Goal: Download file/media

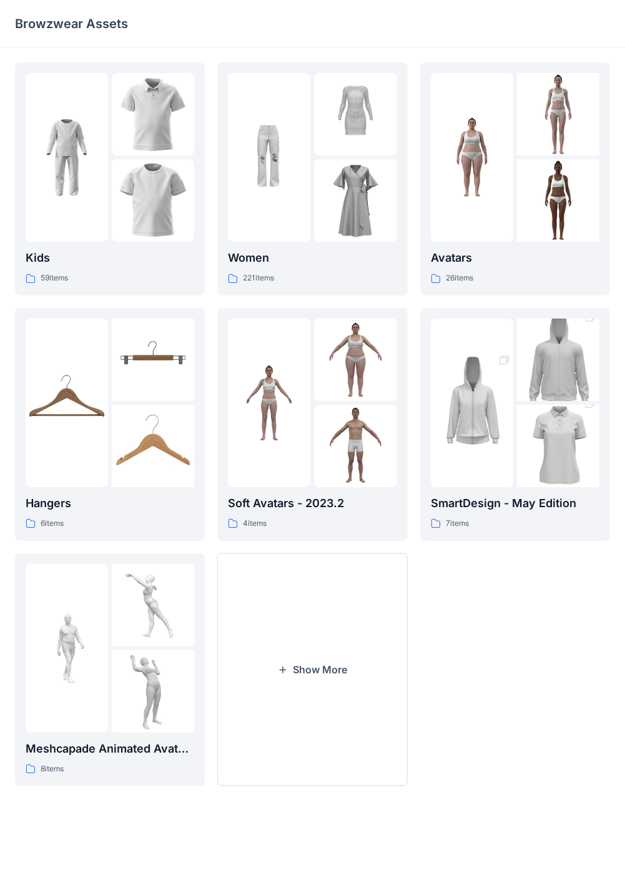
click at [580, 1] on div "Browzwear Assets" at bounding box center [312, 23] width 625 height 47
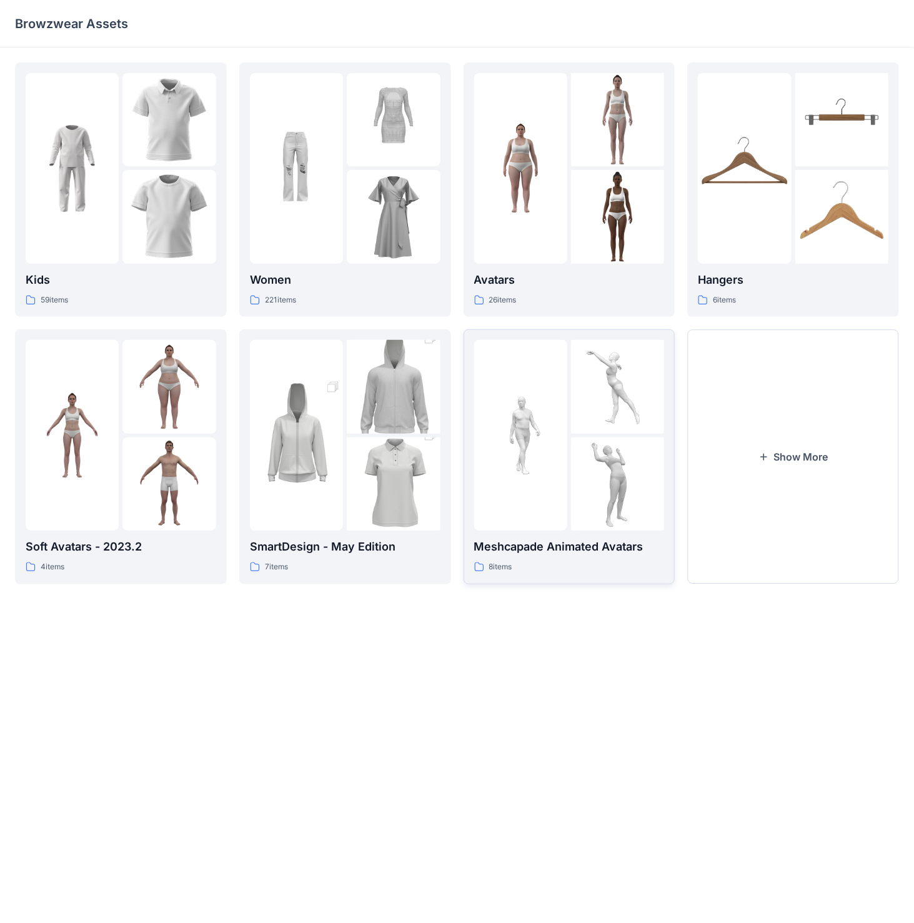
click at [599, 420] on img at bounding box center [617, 386] width 93 height 93
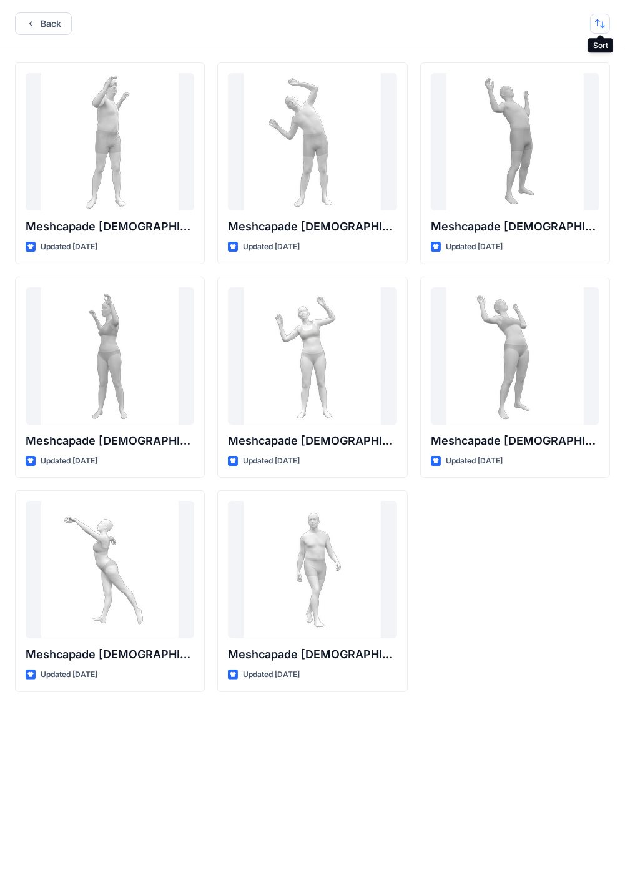
click at [601, 27] on button "button" at bounding box center [600, 24] width 20 height 20
click at [38, 29] on button "Back" at bounding box center [43, 23] width 57 height 22
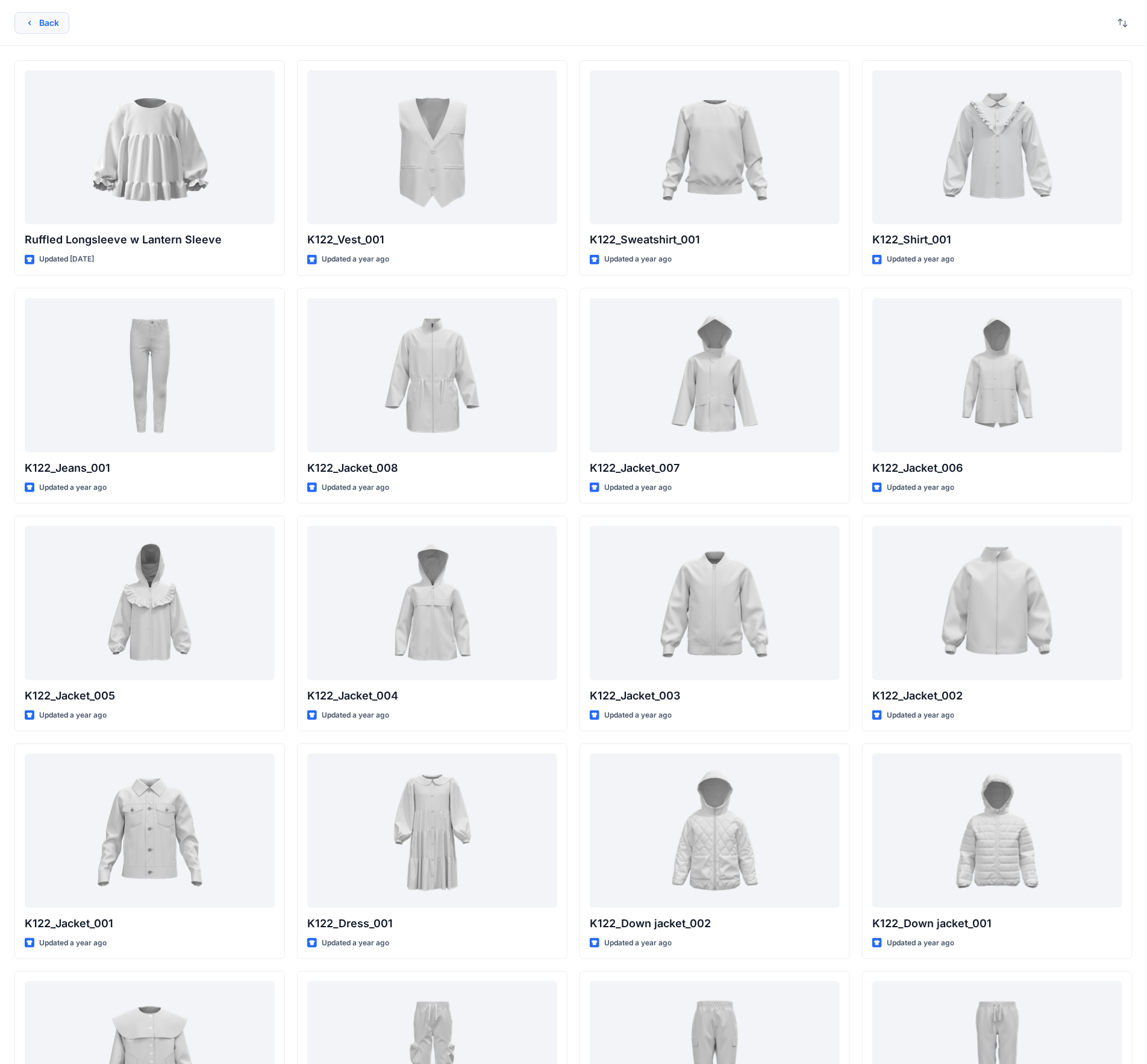
click at [49, 23] on button "Back" at bounding box center [41, 22] width 55 height 21
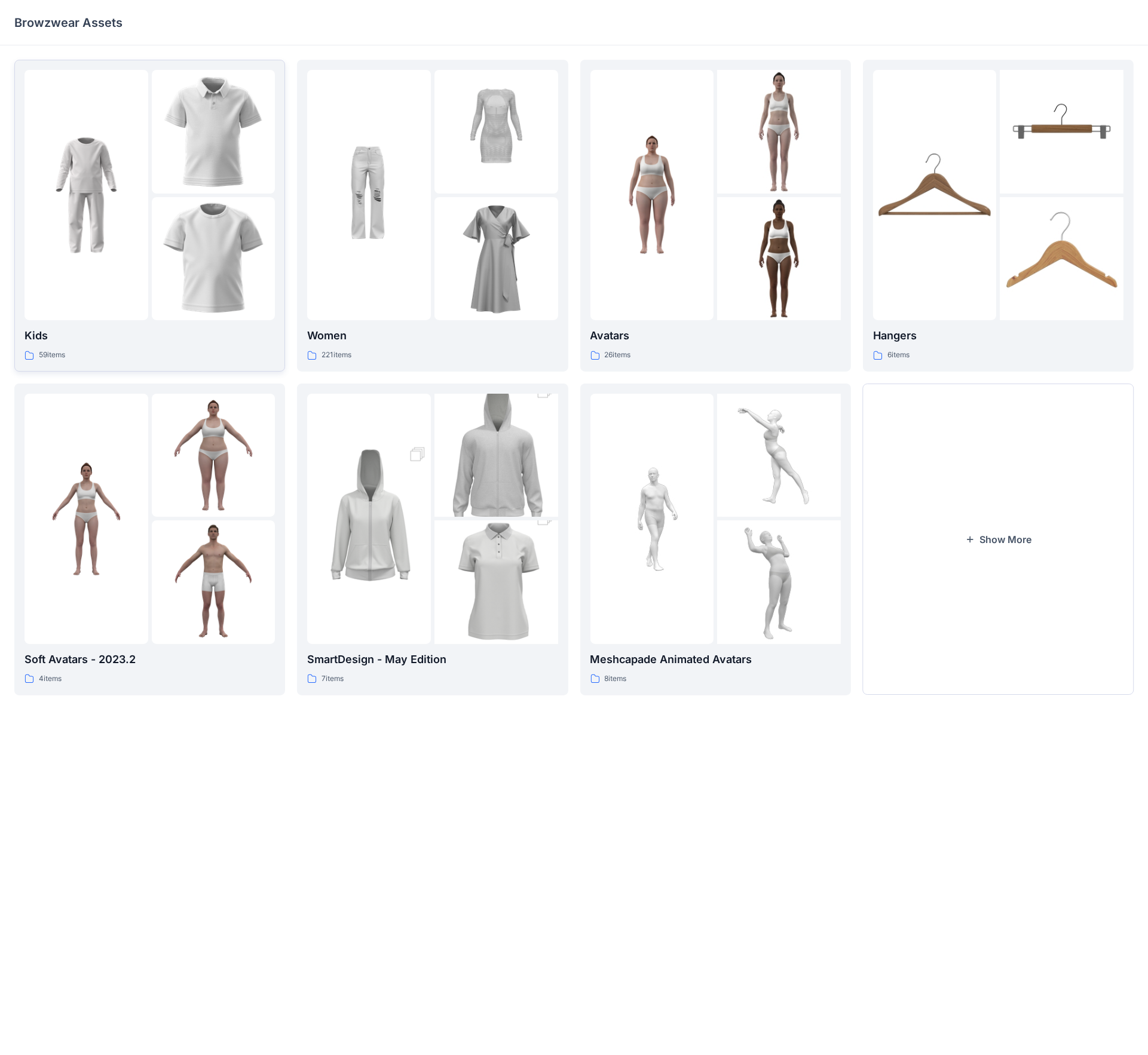
click at [148, 198] on div at bounding box center [150, 195] width 251 height 251
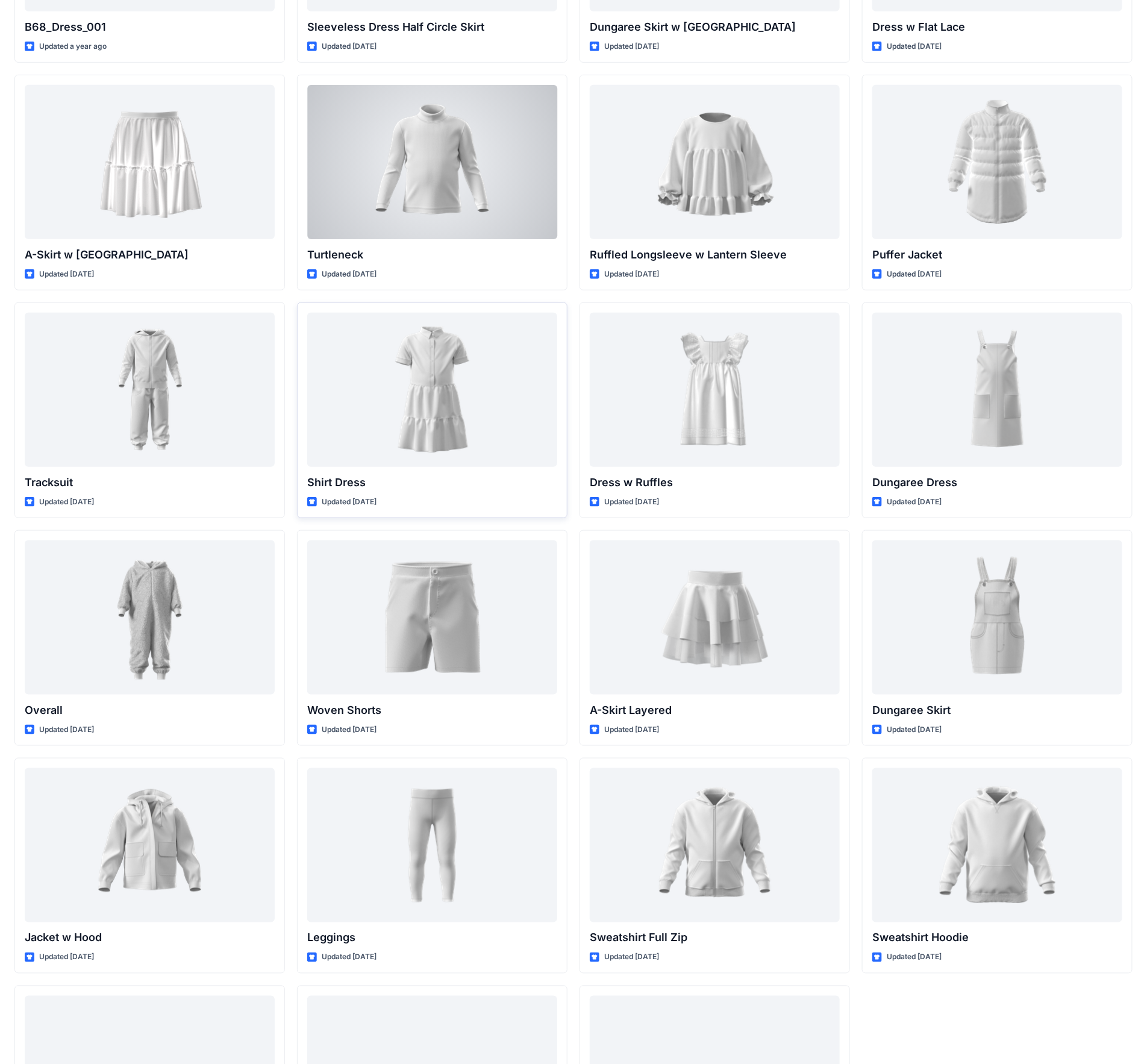
scroll to position [2413, 0]
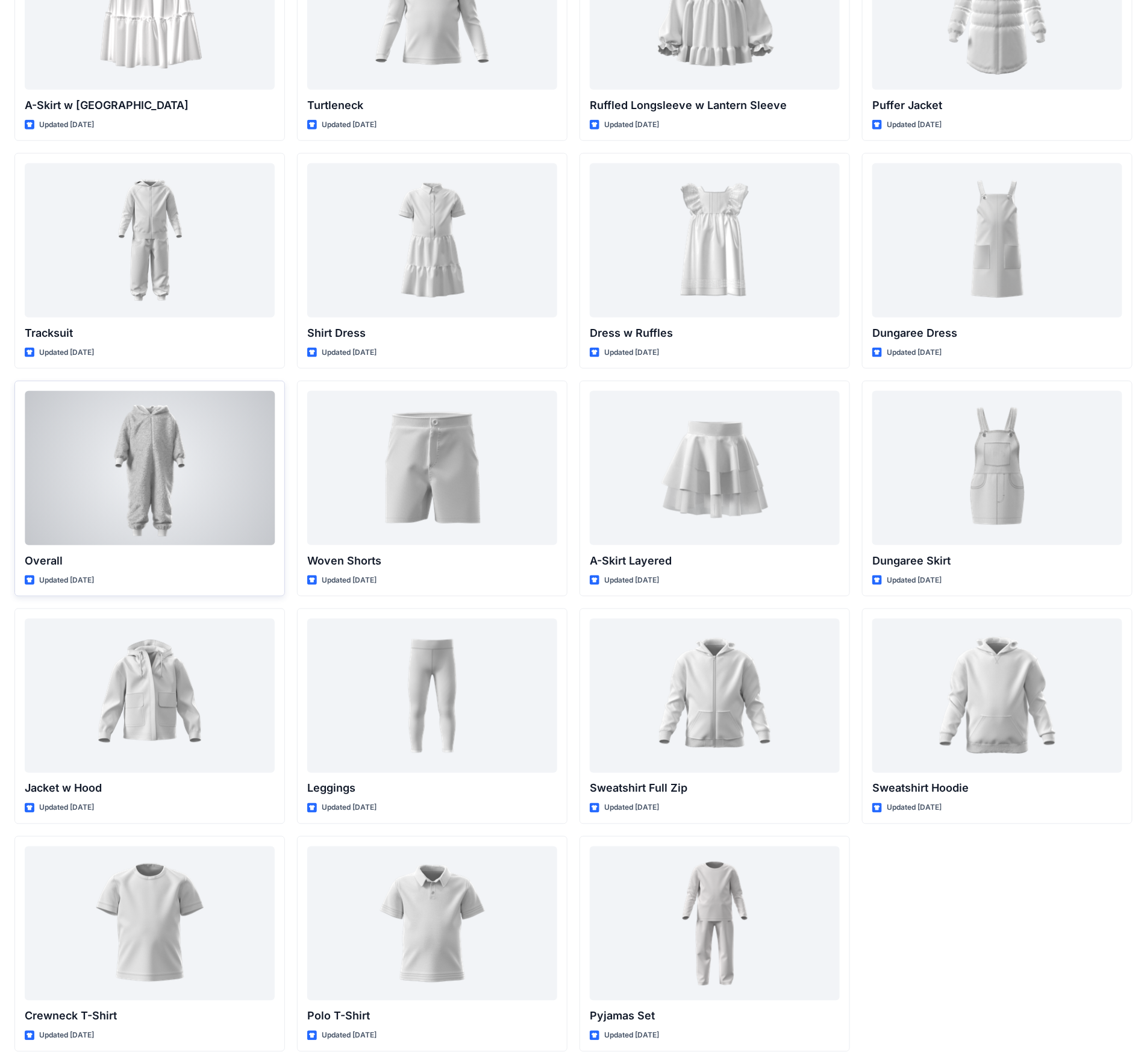
click at [146, 453] on div at bounding box center [150, 467] width 250 height 153
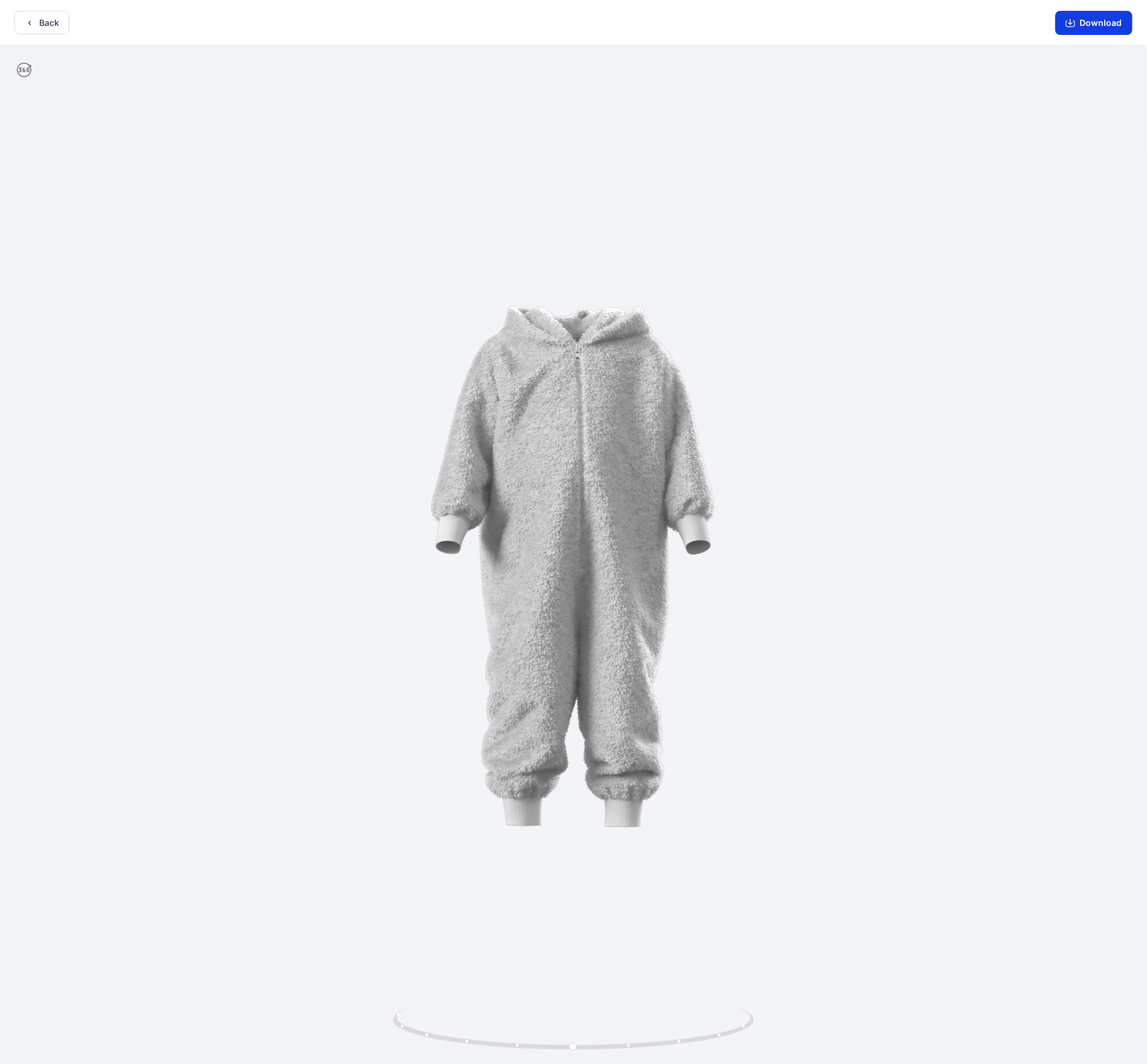
click at [1105, 26] on button "Download" at bounding box center [1094, 22] width 77 height 24
click at [45, 35] on div "Back Download" at bounding box center [573, 22] width 1147 height 45
click at [47, 24] on button "Back" at bounding box center [41, 22] width 55 height 23
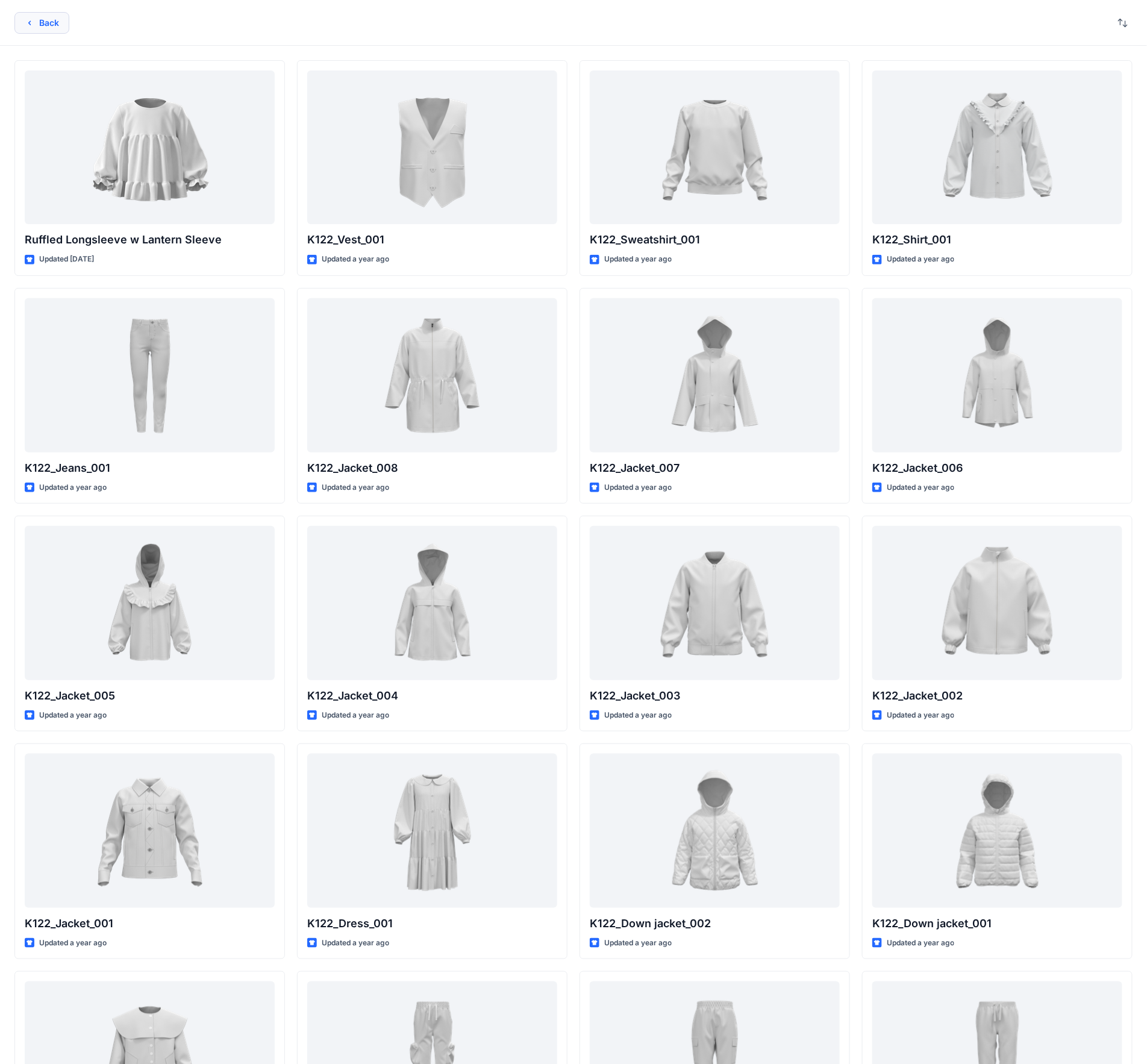
click at [43, 23] on button "Back" at bounding box center [41, 22] width 55 height 21
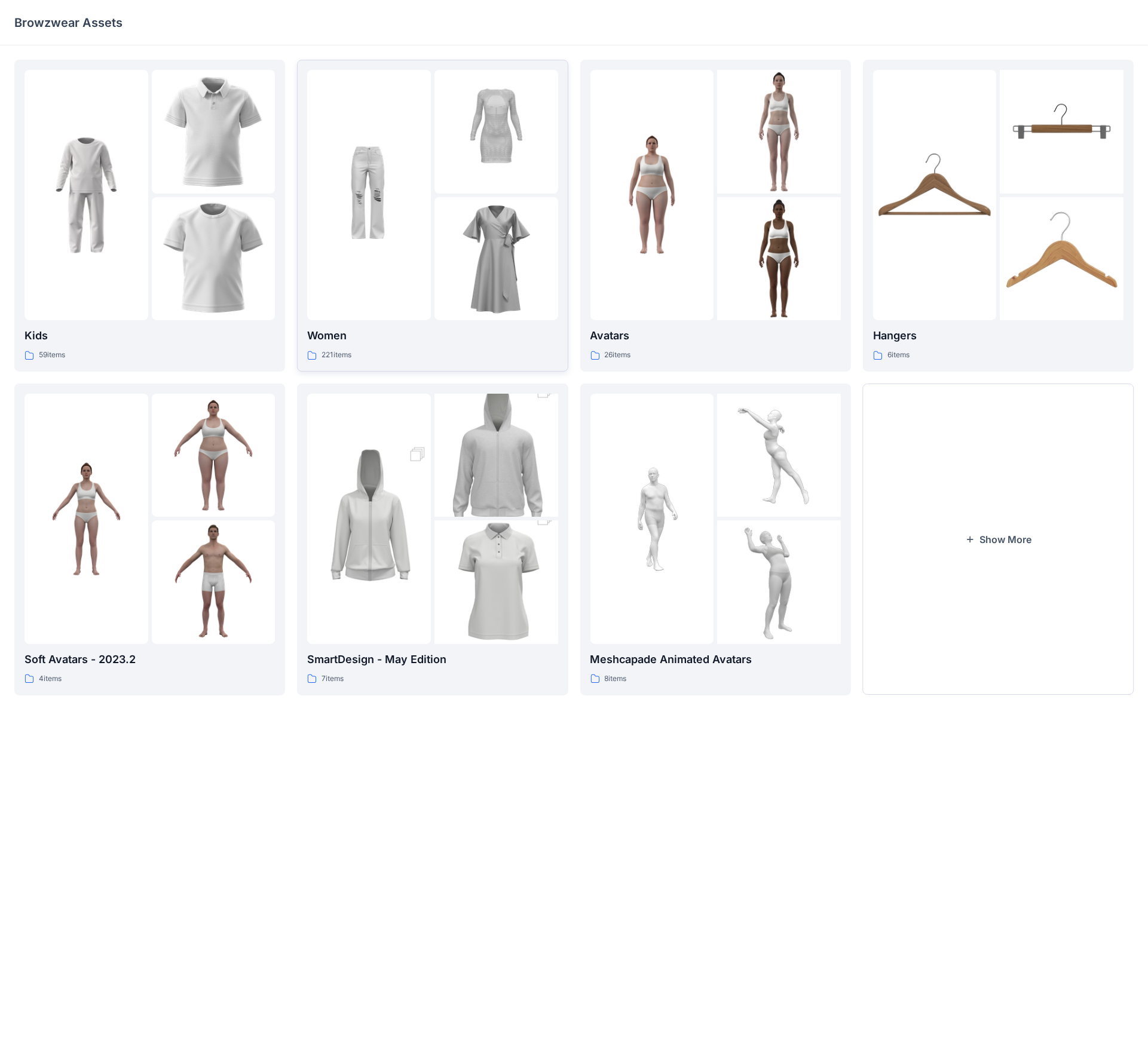
click at [483, 216] on img at bounding box center [496, 258] width 123 height 123
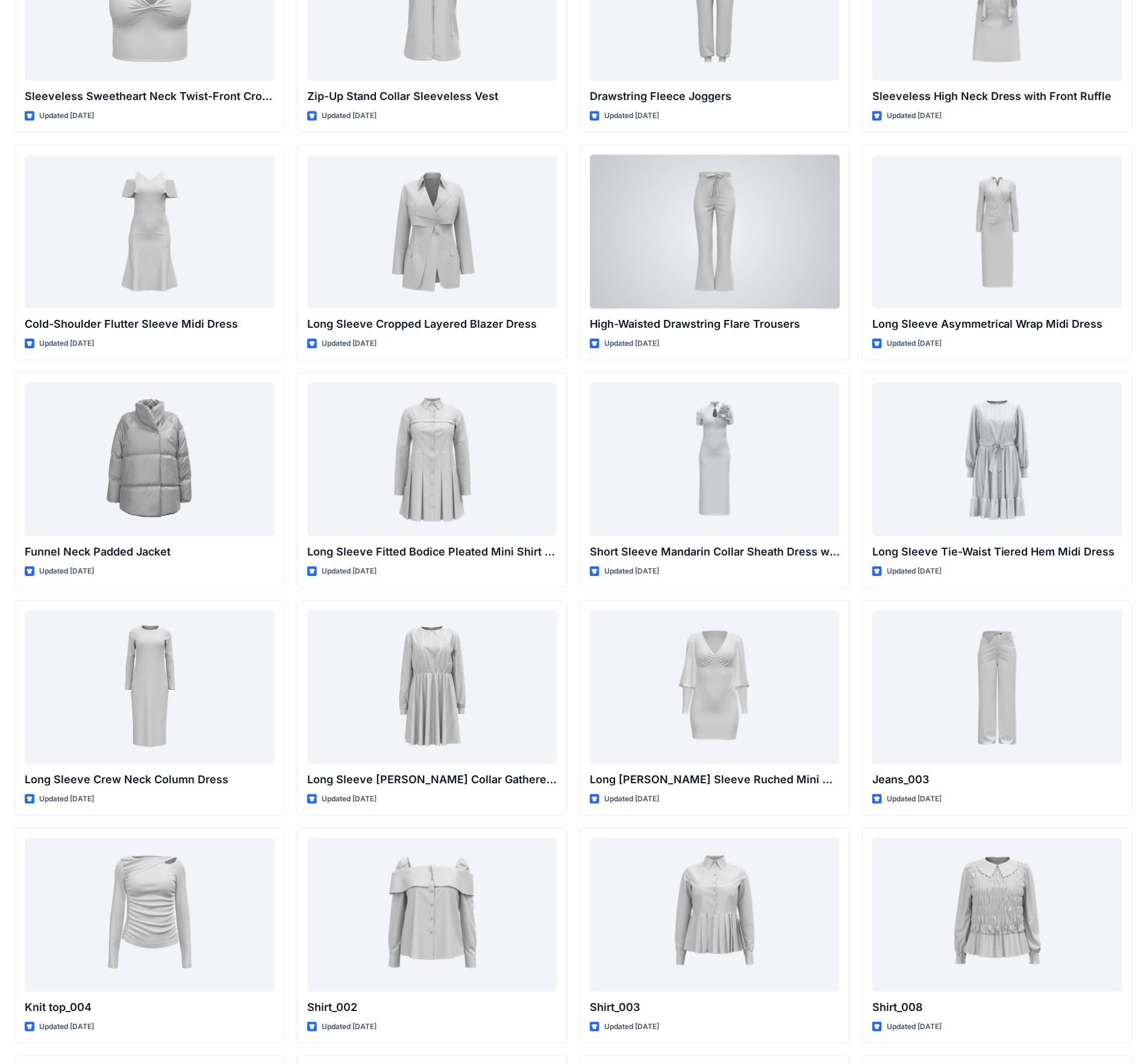
scroll to position [3742, 0]
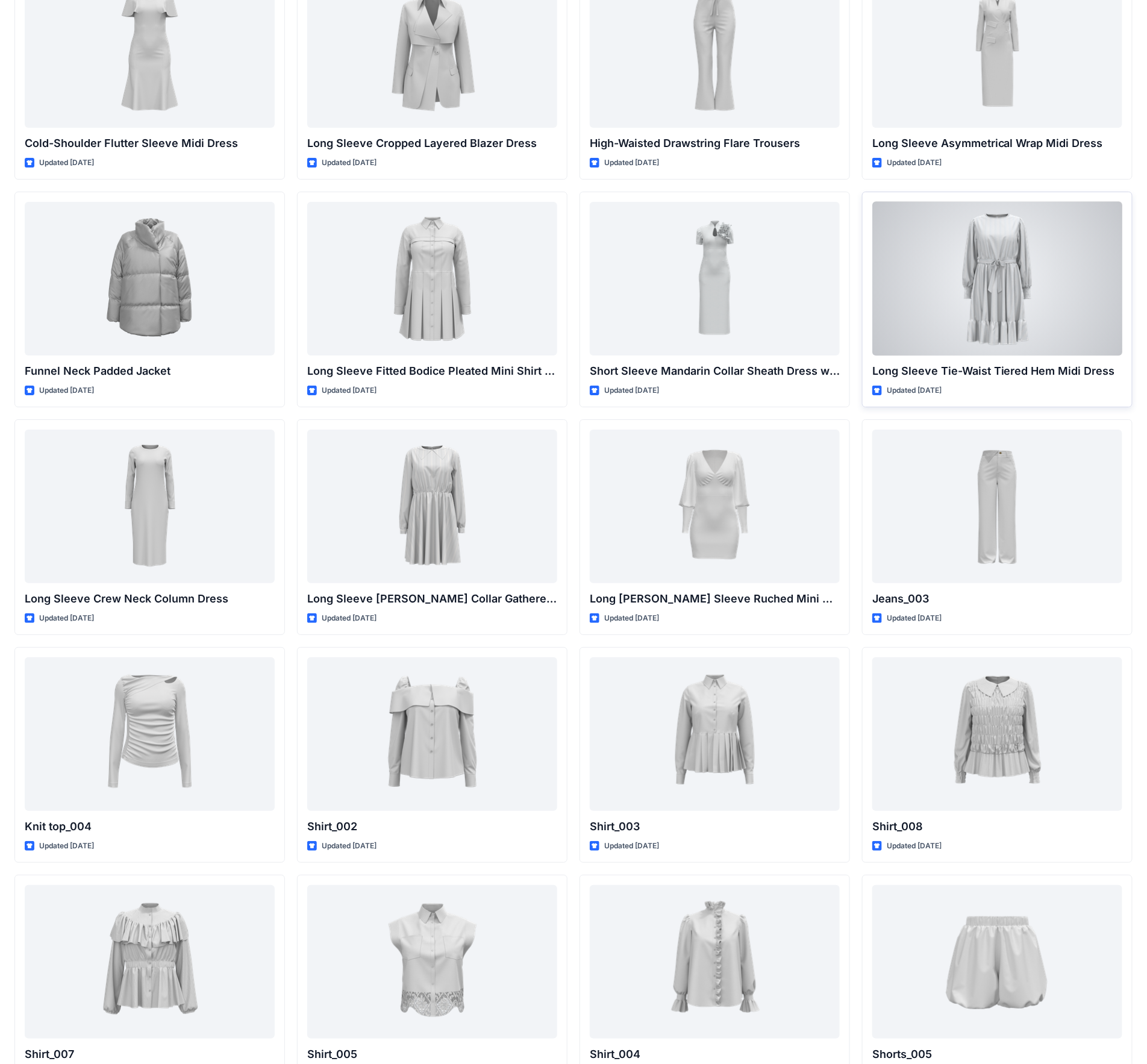
click at [1077, 192] on div "Long Sleeve Tie-Waist Tiered Hem Midi Dress Updated 4 months ago" at bounding box center [997, 300] width 270 height 216
click at [1029, 286] on div at bounding box center [997, 278] width 250 height 153
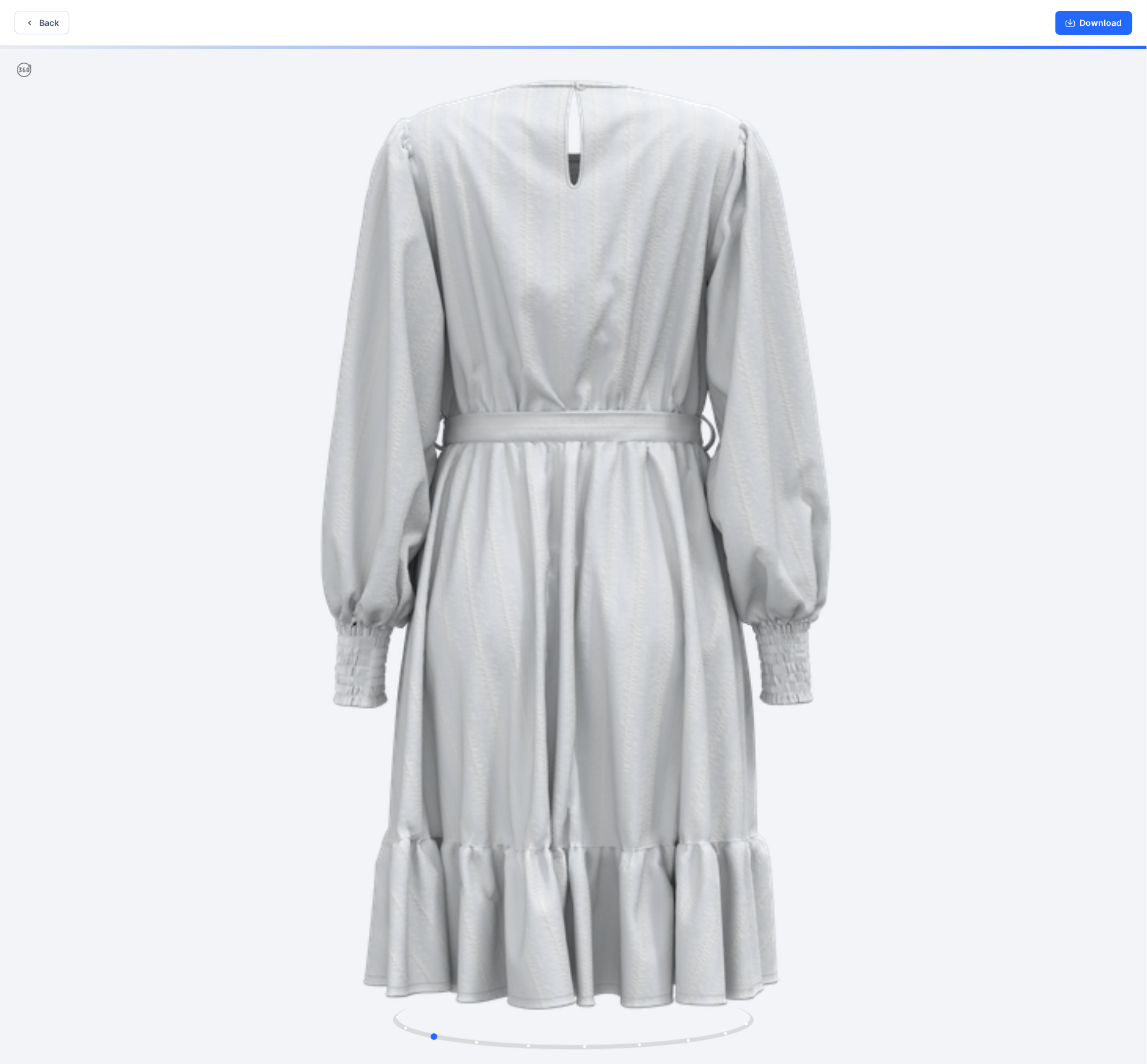
drag, startPoint x: 977, startPoint y: 252, endPoint x: 469, endPoint y: 376, distance: 522.9
click at [469, 376] on div at bounding box center [573, 556] width 1147 height 1021
click at [21, 18] on button "Back" at bounding box center [41, 22] width 55 height 23
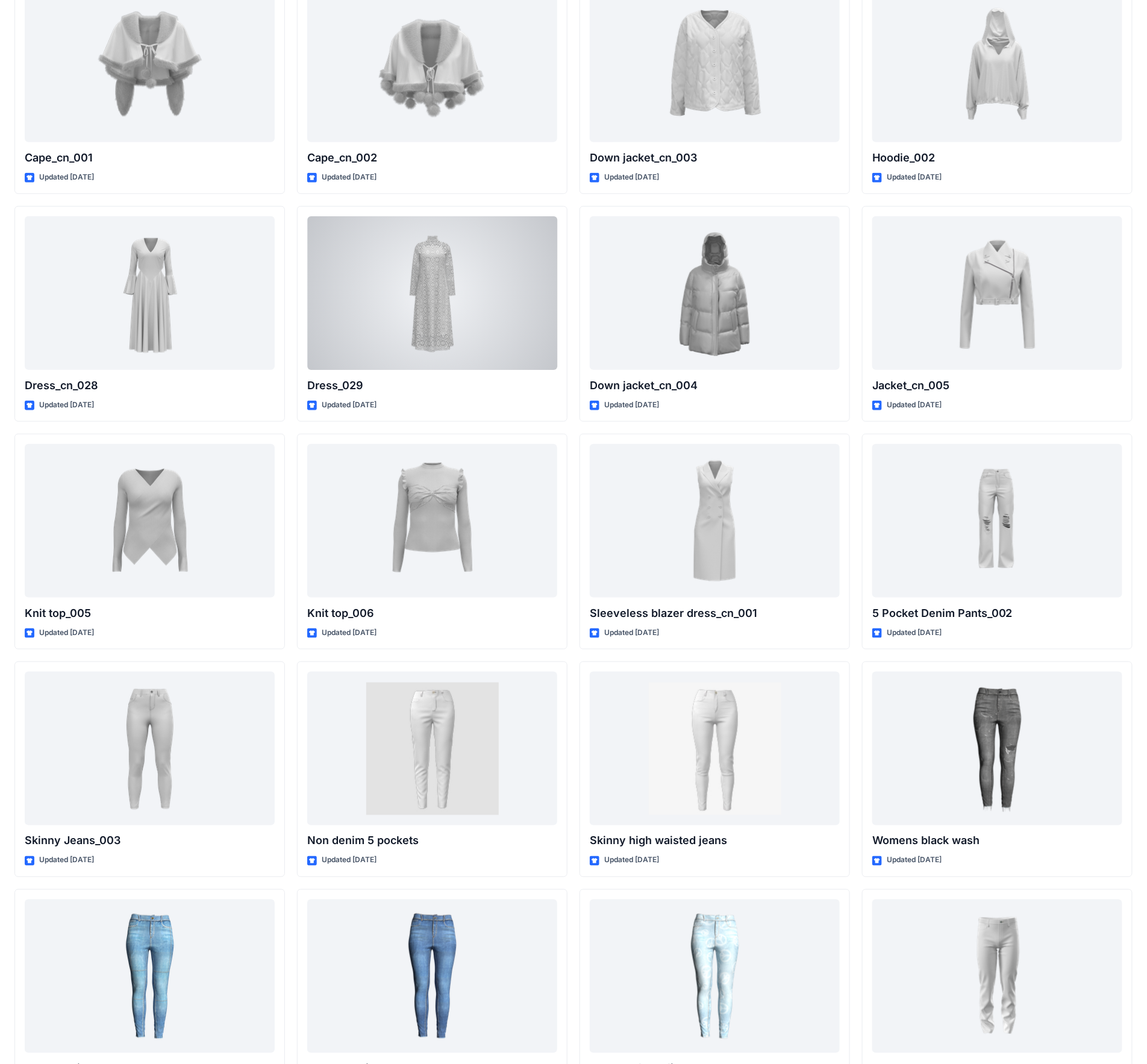
scroll to position [6413, 0]
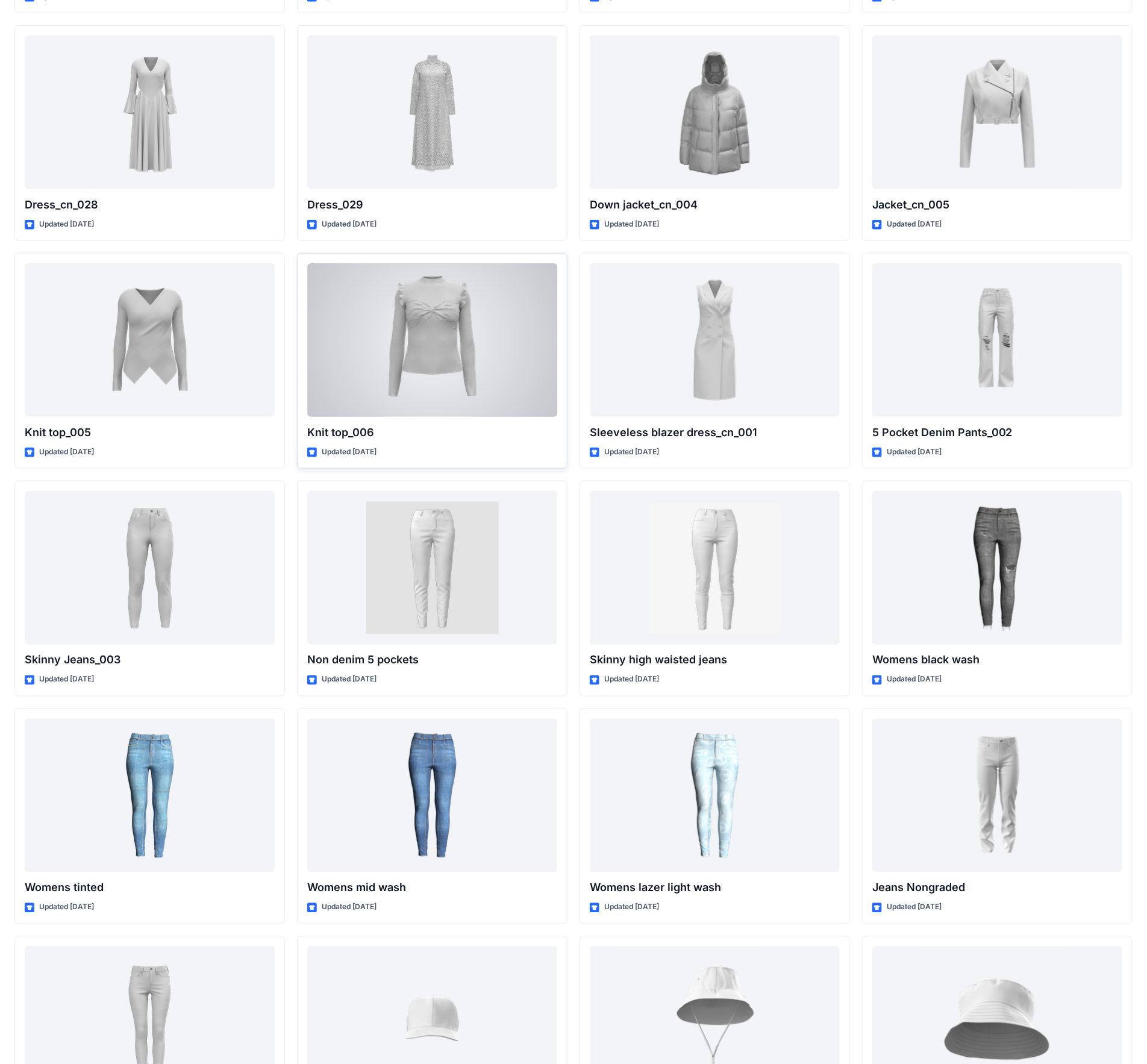
click at [424, 322] on div at bounding box center [432, 340] width 250 height 153
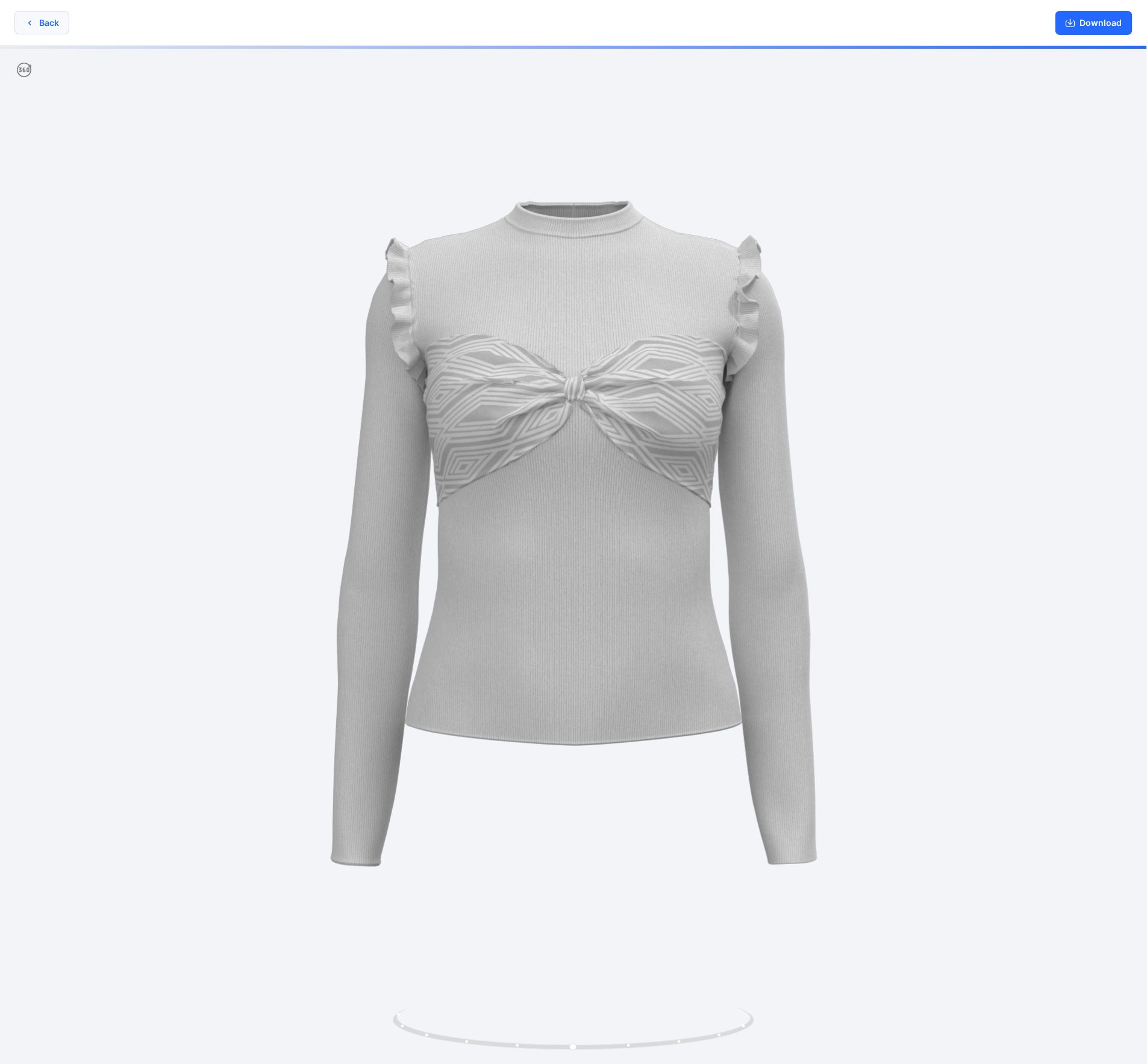
click at [41, 11] on button "Back" at bounding box center [41, 22] width 55 height 23
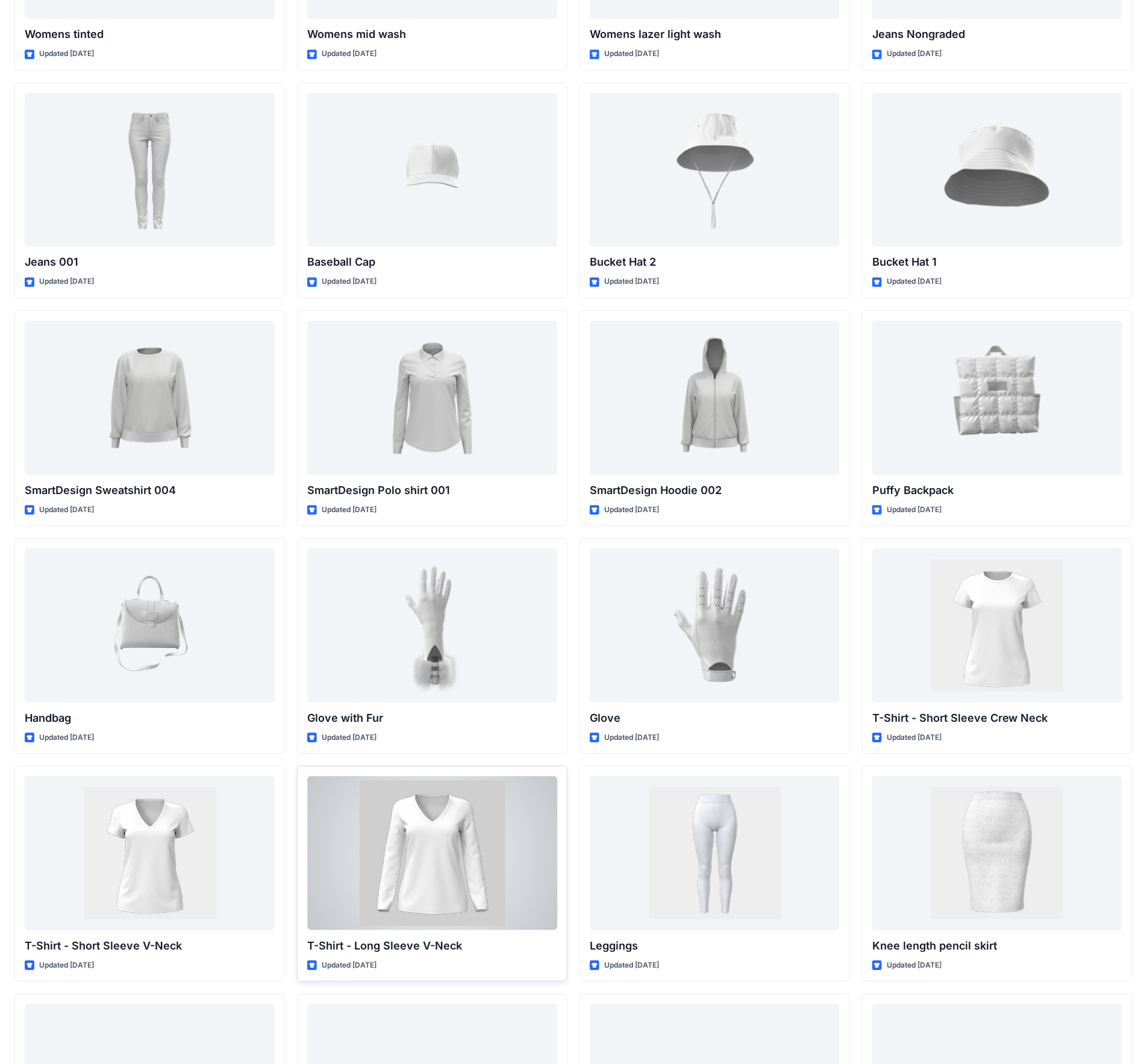
scroll to position [7227, 0]
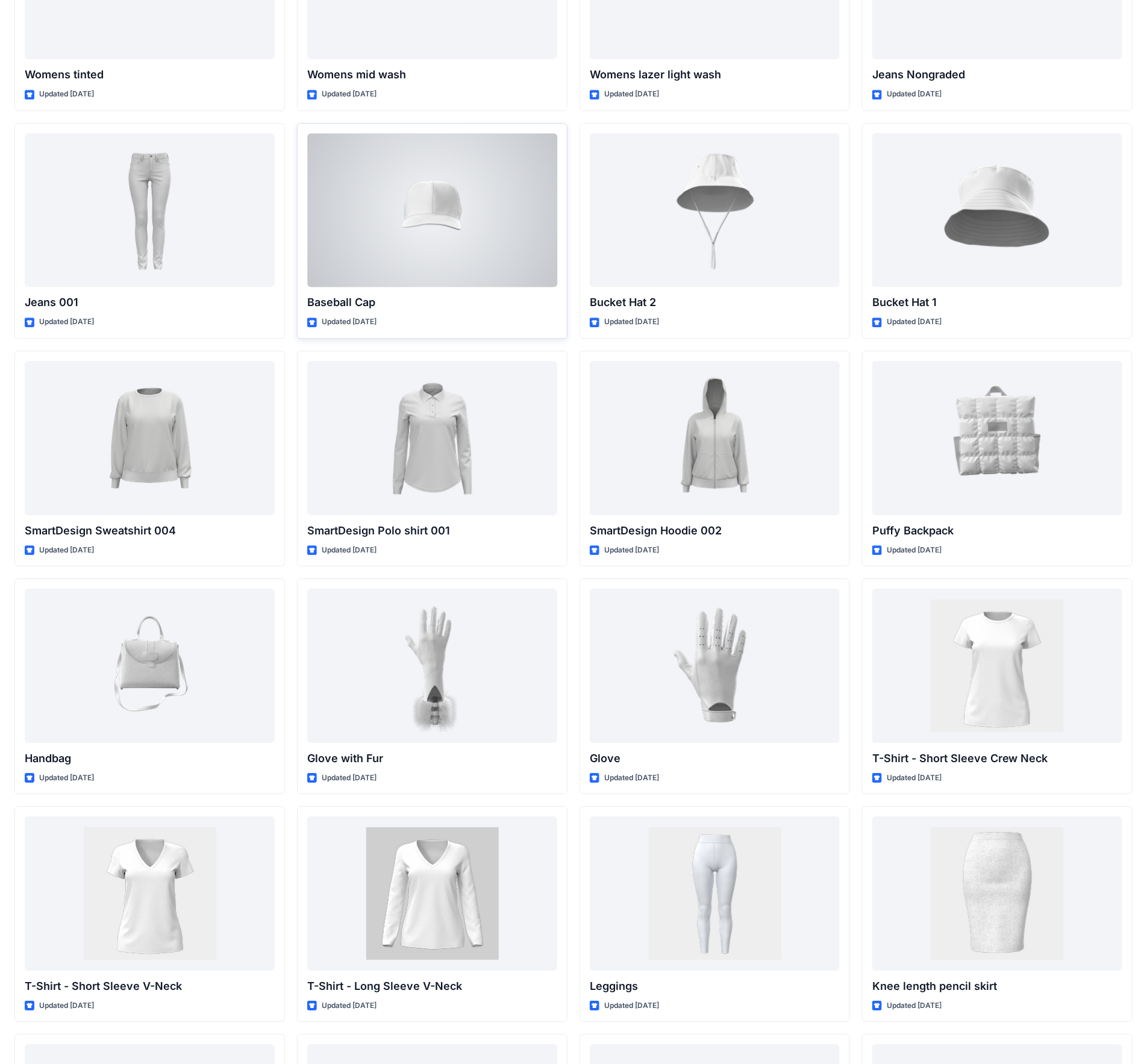
click at [471, 251] on div at bounding box center [432, 209] width 250 height 153
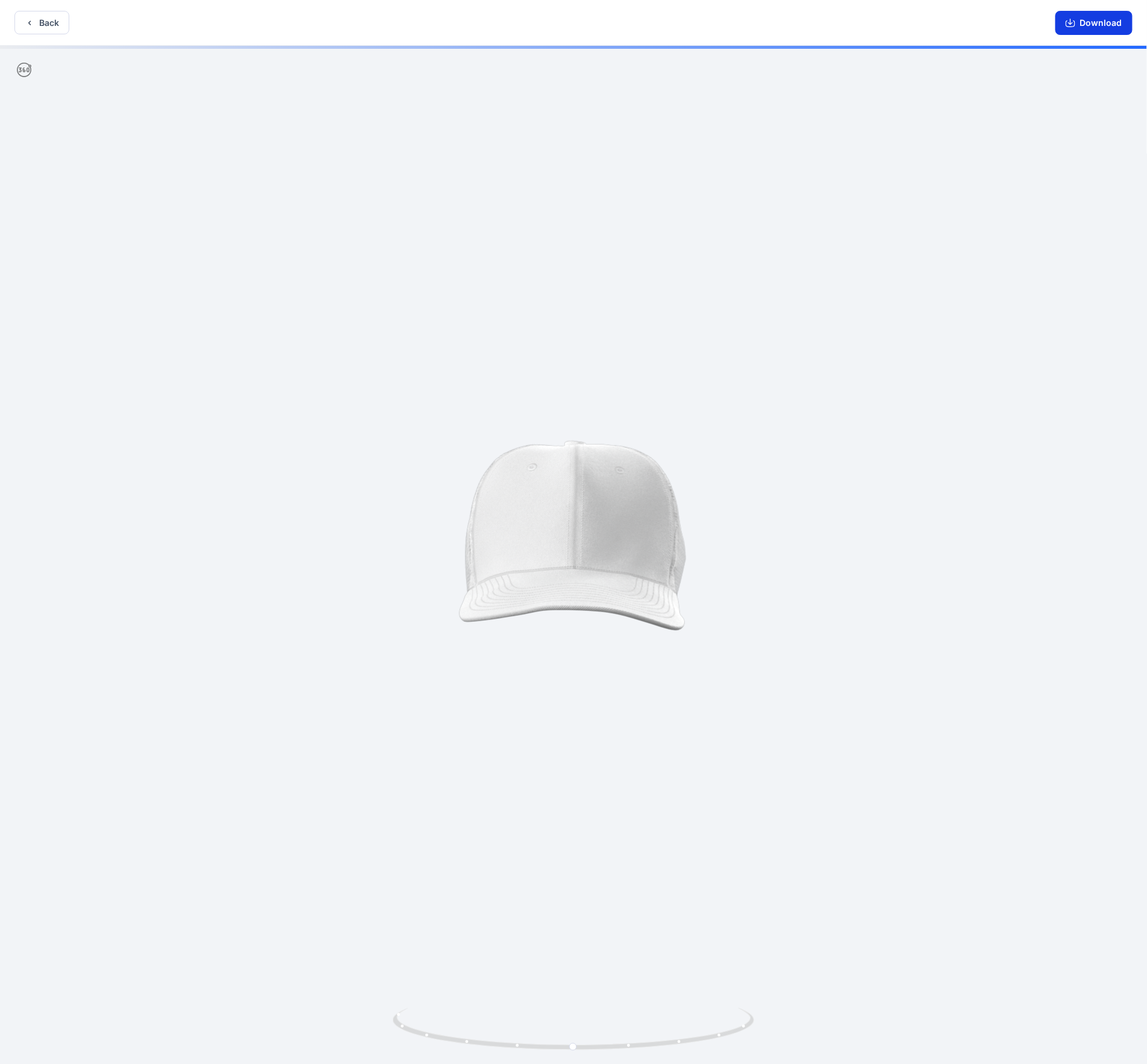
click at [1087, 20] on button "Download" at bounding box center [1094, 22] width 77 height 24
